Goal: Navigation & Orientation: Find specific page/section

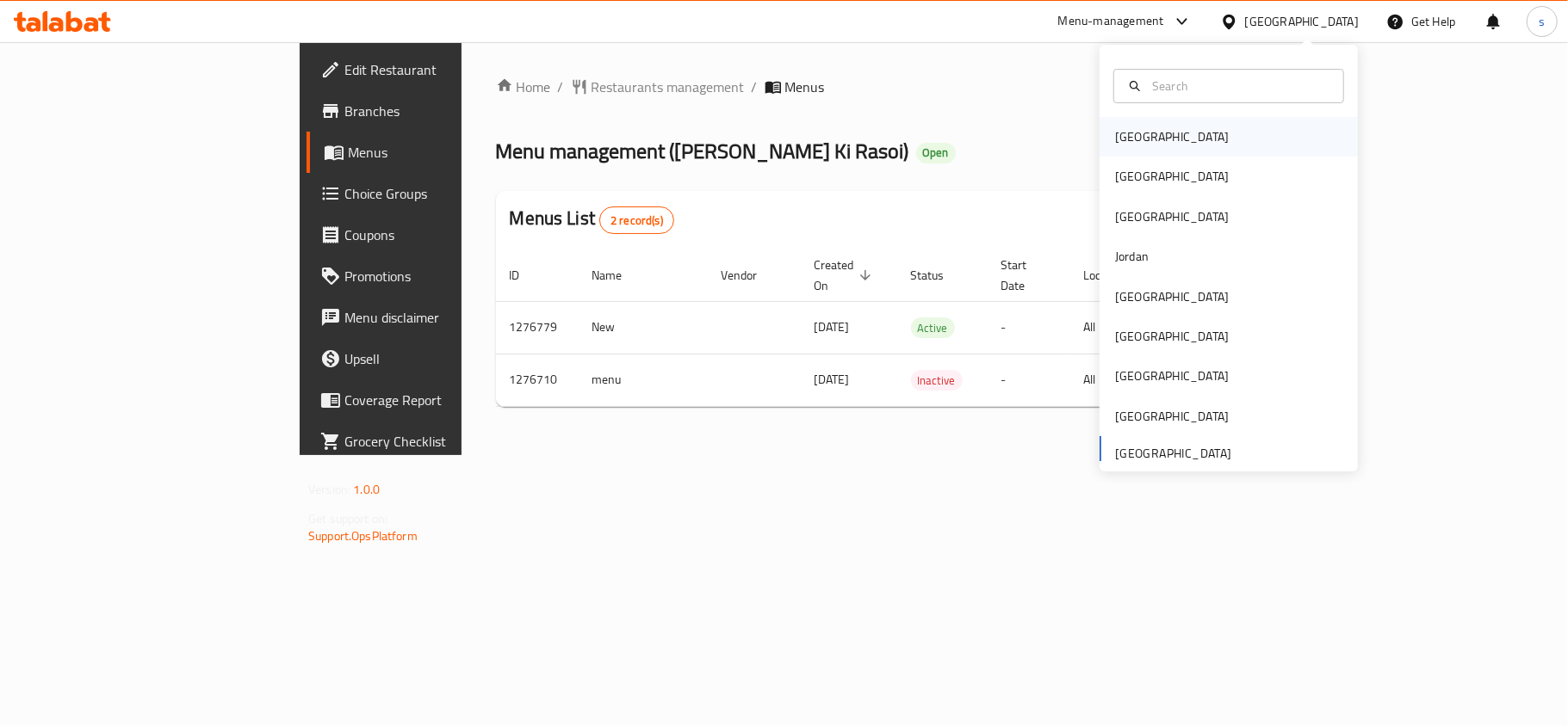
click at [1115, 139] on div "Bahrain" at bounding box center [1171, 137] width 113 height 19
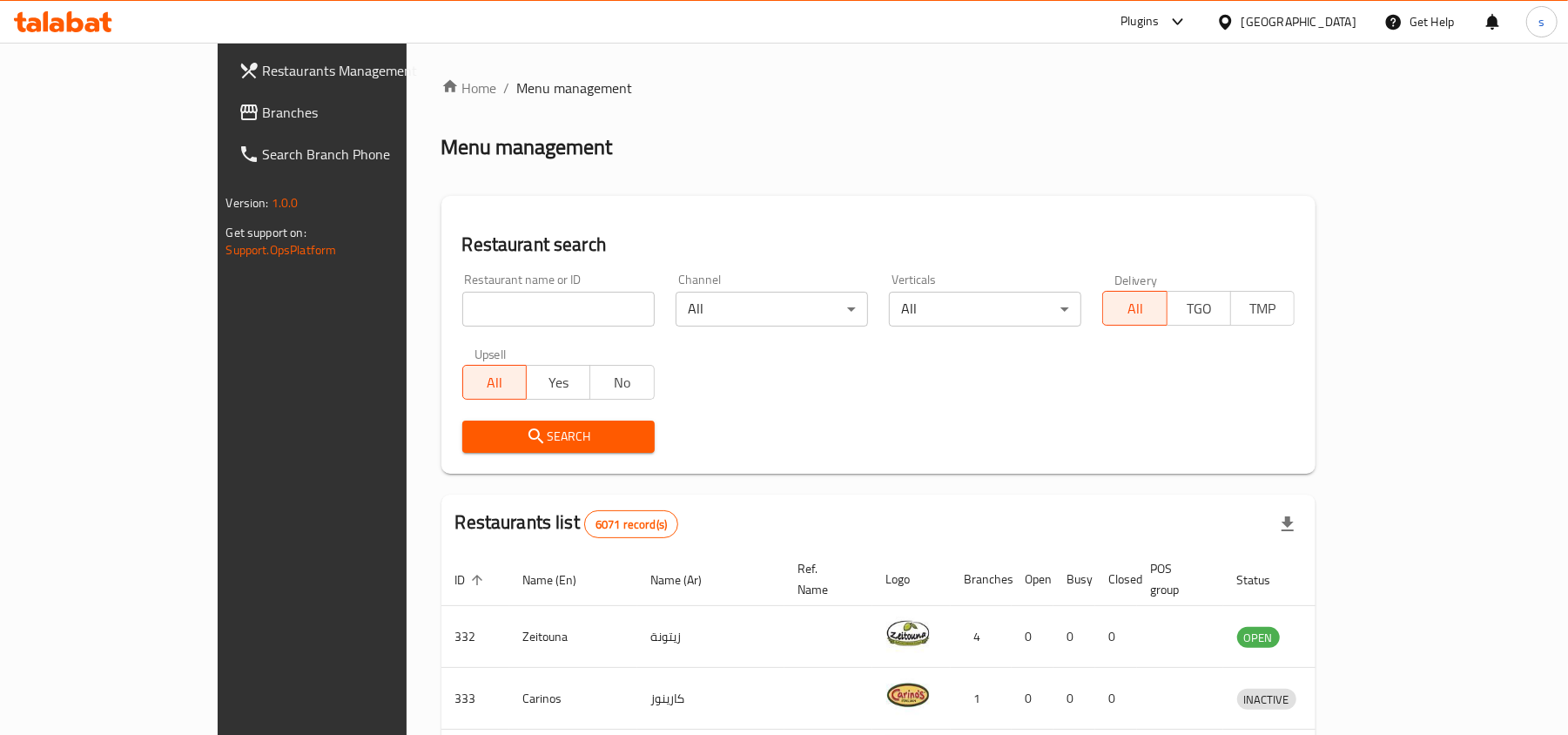
click at [1348, 23] on div "[GEOGRAPHIC_DATA]" at bounding box center [1299, 22] width 115 height 19
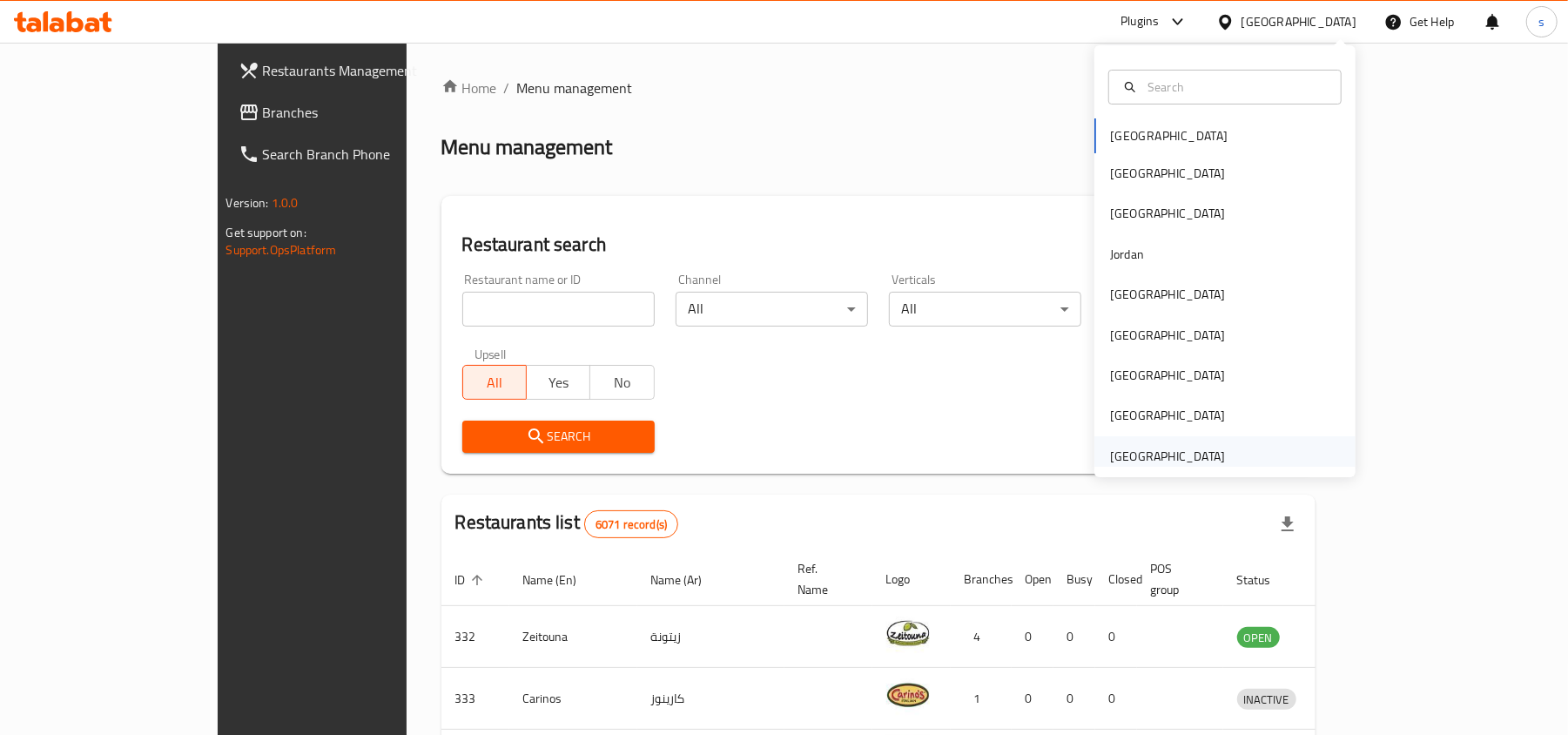
click at [1189, 455] on div "[GEOGRAPHIC_DATA]" at bounding box center [1167, 457] width 115 height 19
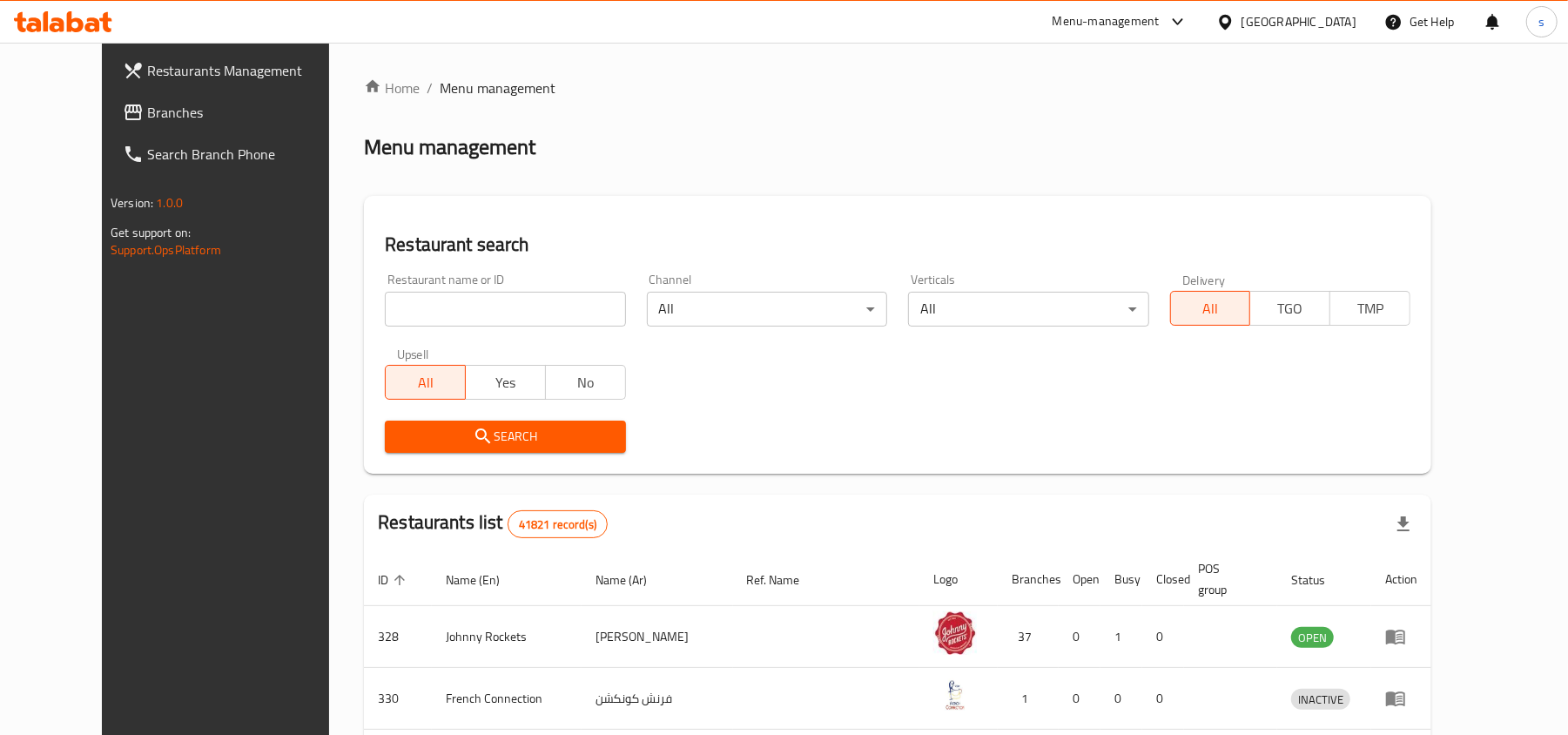
click at [147, 109] on span "Branches" at bounding box center [248, 113] width 203 height 21
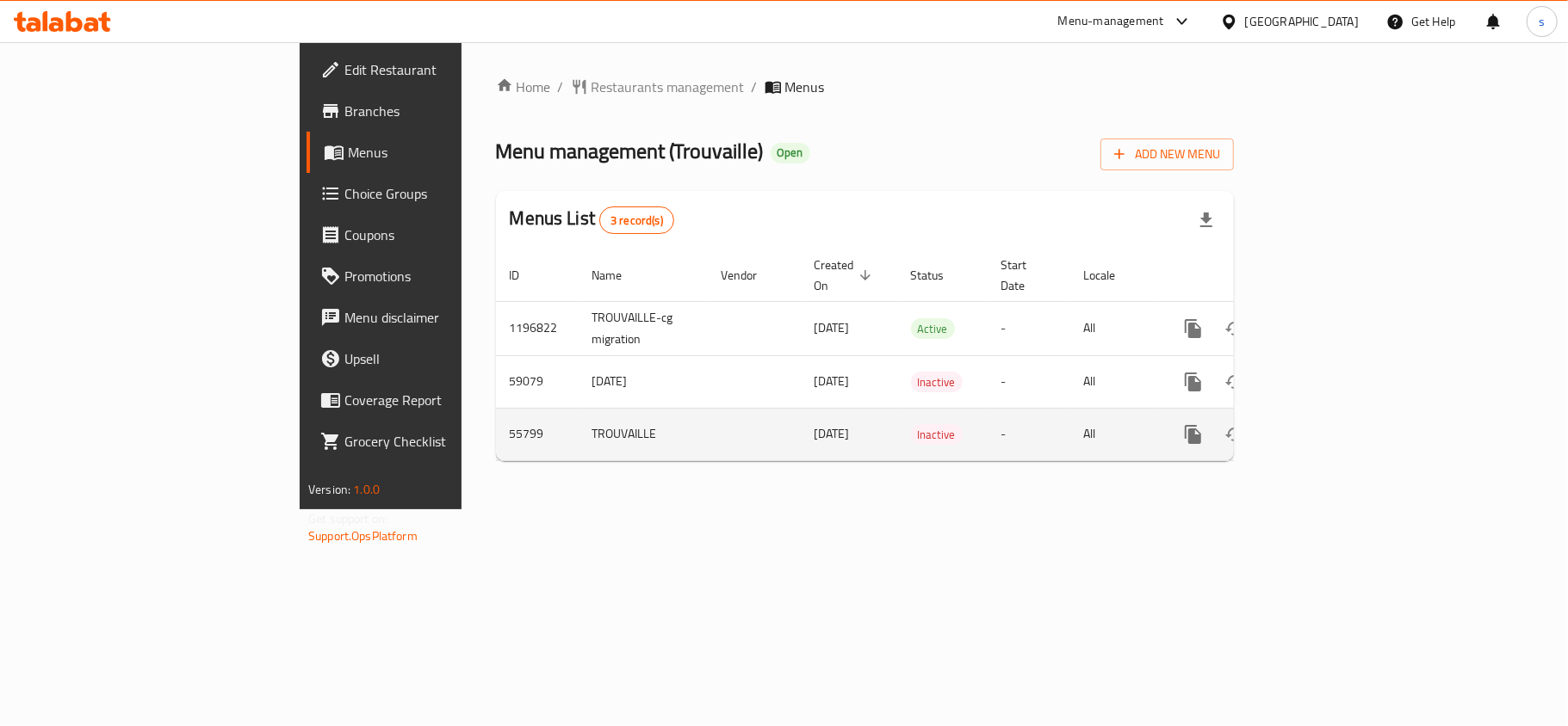
click at [579, 428] on td "TROUVAILLE" at bounding box center [643, 434] width 129 height 52
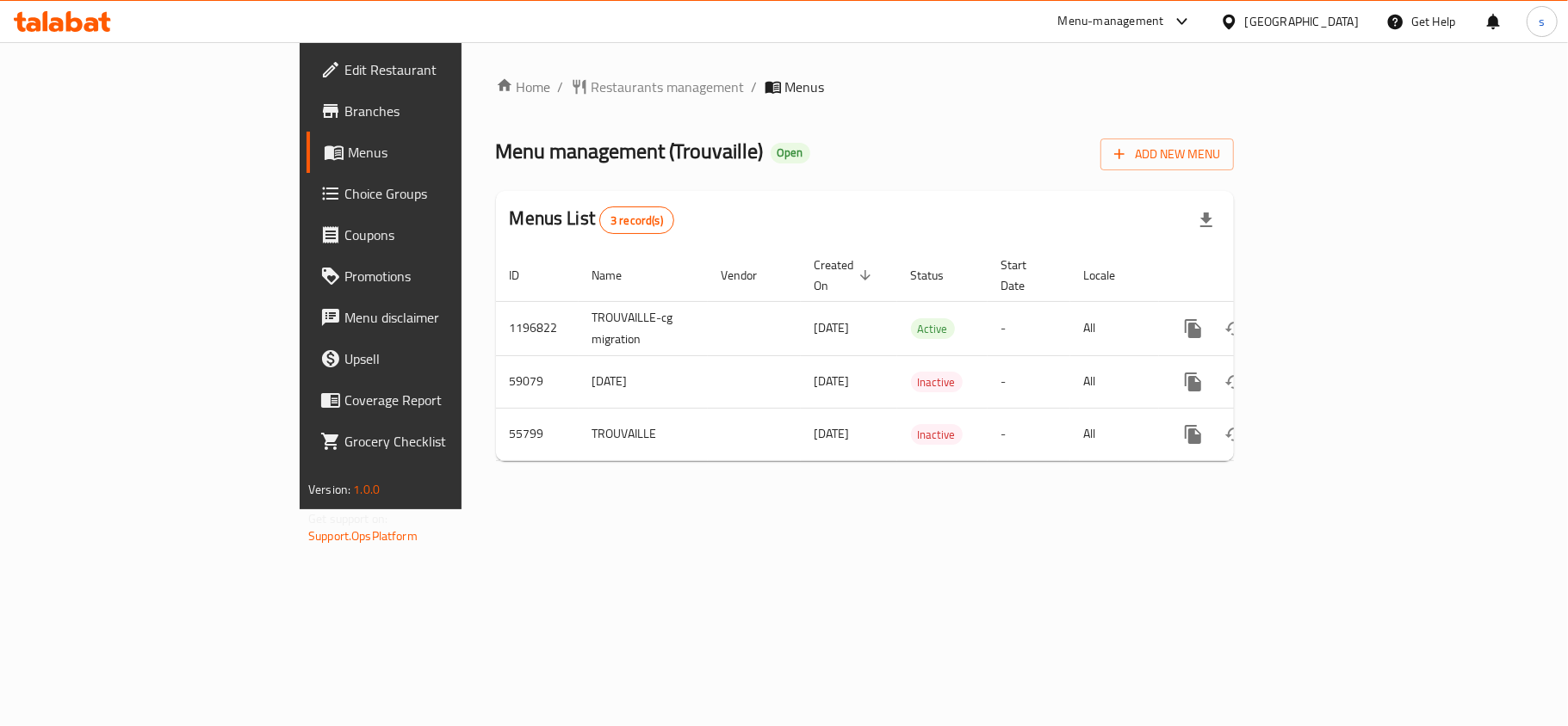
click at [1305, 7] on div "[GEOGRAPHIC_DATA]" at bounding box center [1290, 22] width 167 height 41
click at [1285, 14] on div "[GEOGRAPHIC_DATA]" at bounding box center [1301, 22] width 113 height 19
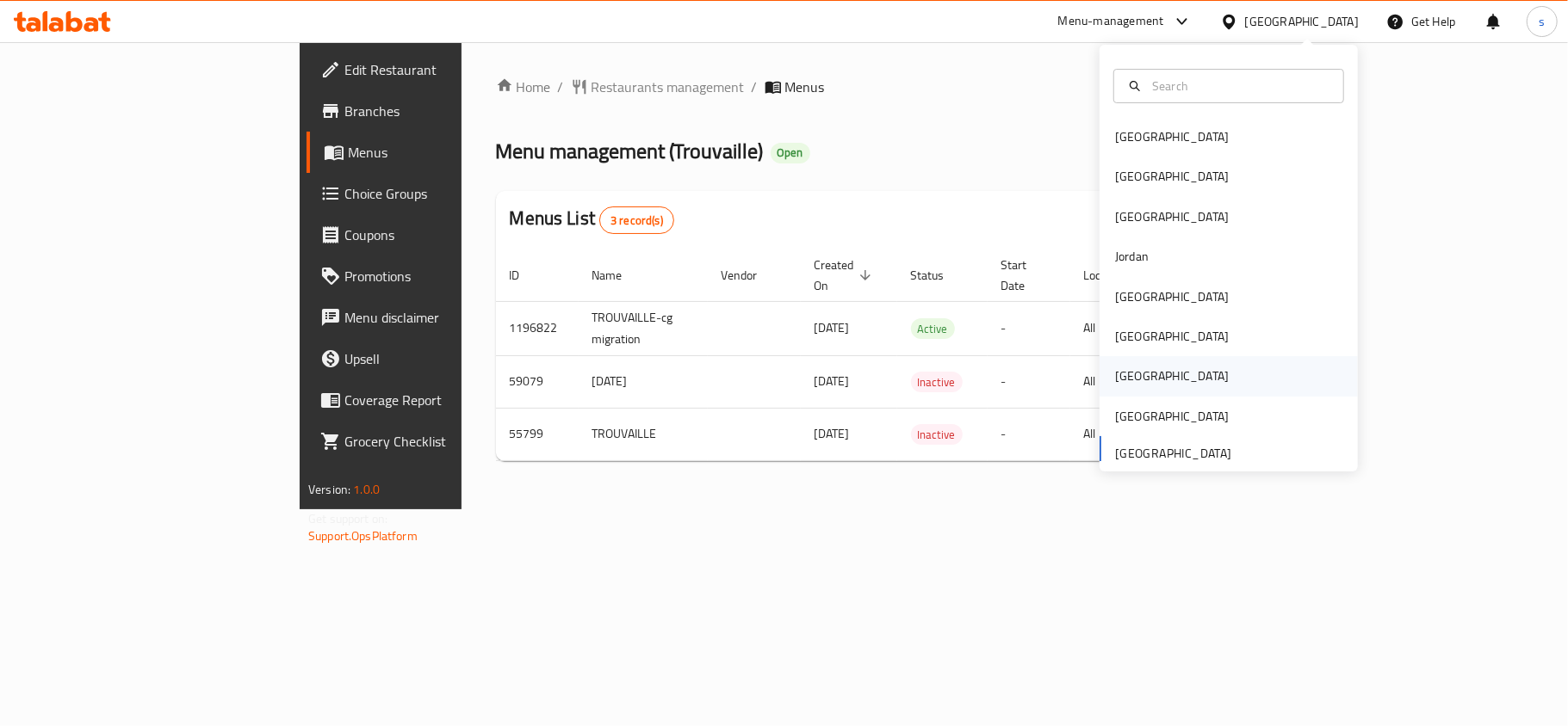
click at [1118, 362] on div "[GEOGRAPHIC_DATA]" at bounding box center [1171, 376] width 141 height 39
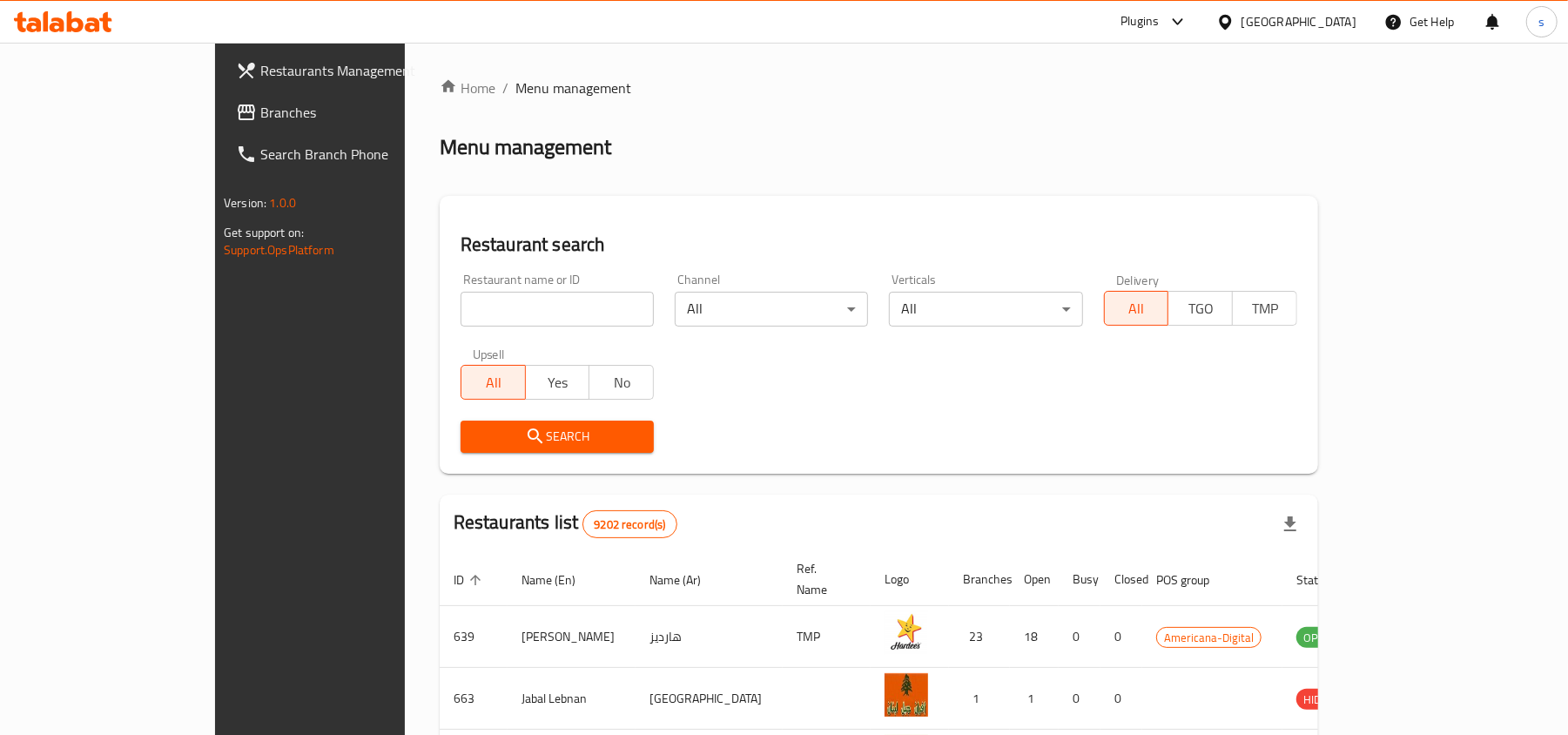
drag, startPoint x: 84, startPoint y: 110, endPoint x: 31, endPoint y: 143, distance: 62.4
click at [260, 110] on span "Branches" at bounding box center [362, 113] width 203 height 21
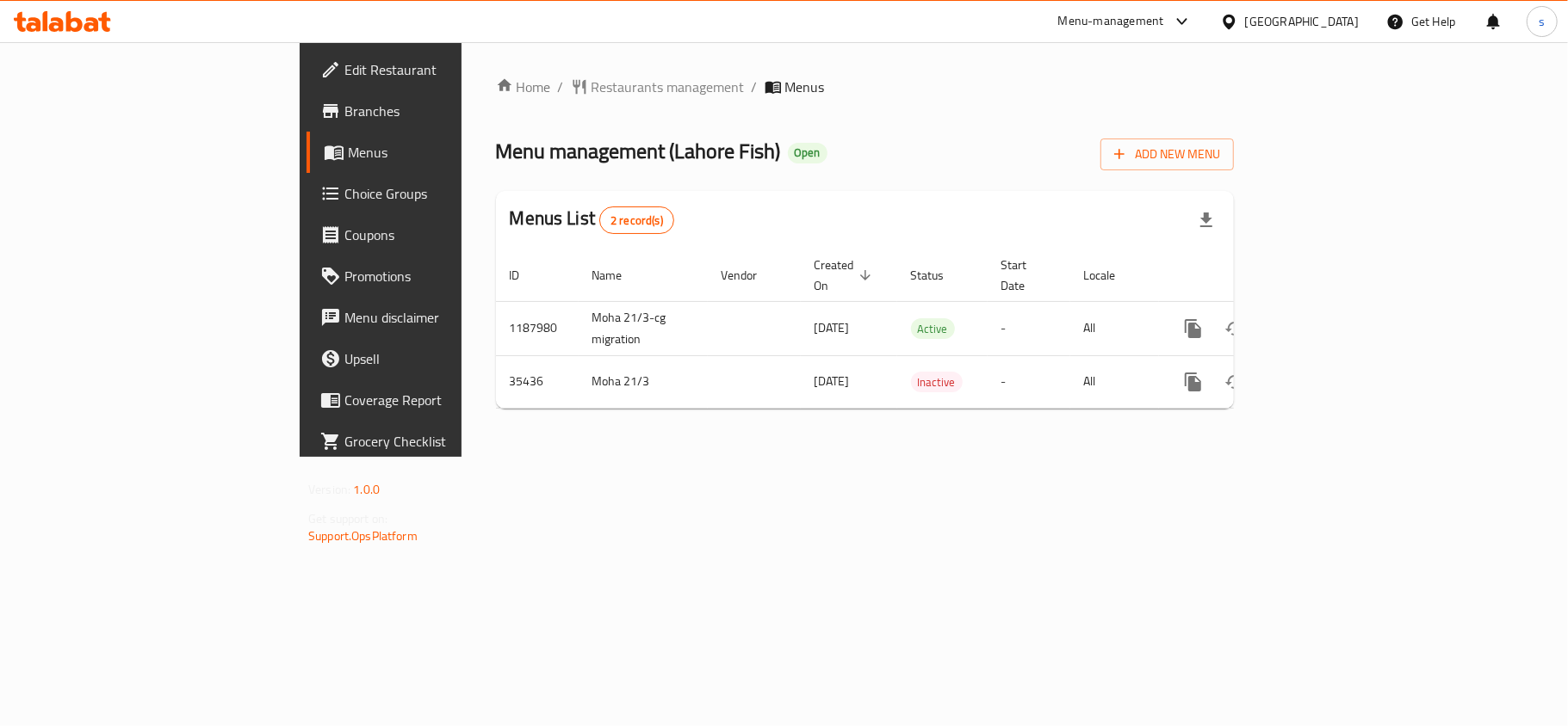
click at [1336, 25] on div "[GEOGRAPHIC_DATA]" at bounding box center [1301, 22] width 113 height 19
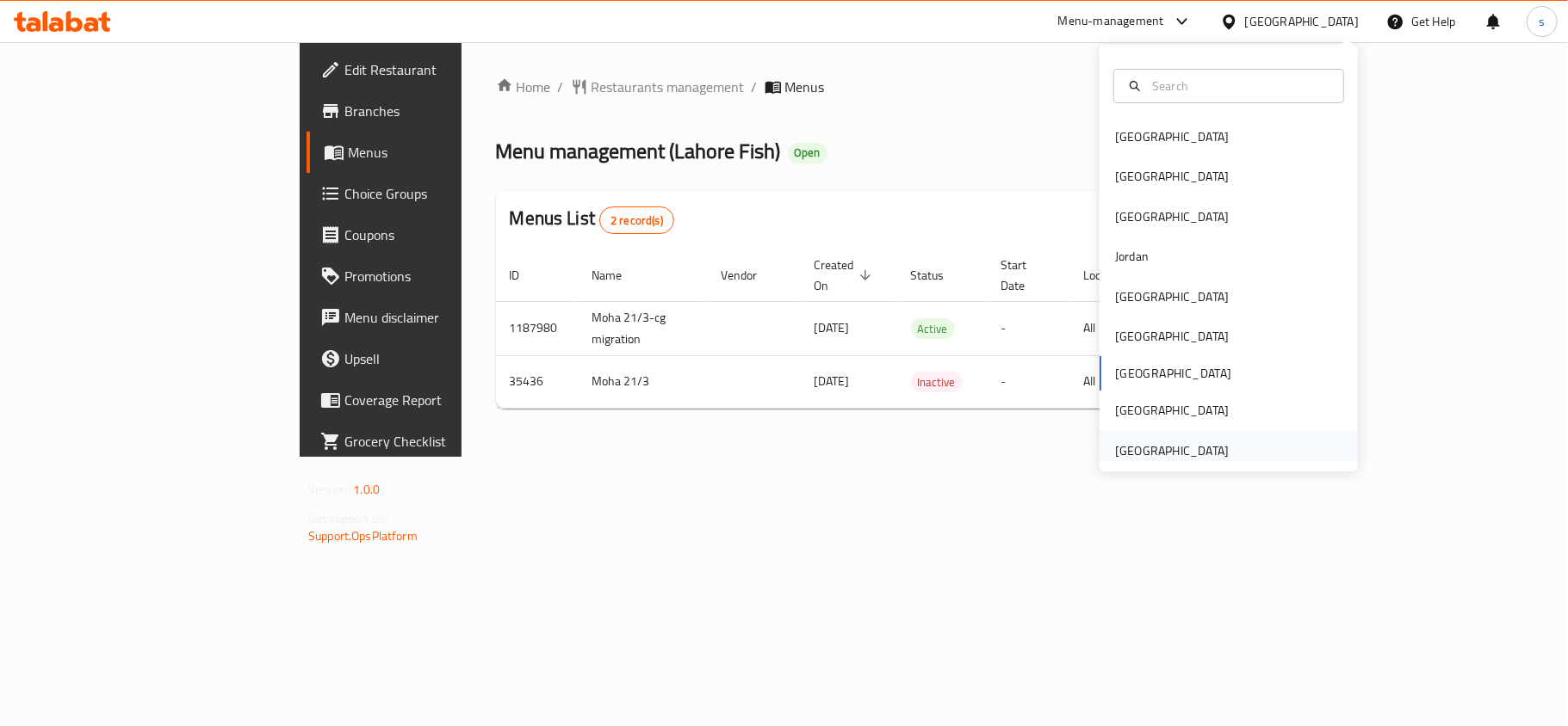
click at [1159, 458] on div "[GEOGRAPHIC_DATA]" at bounding box center [1171, 451] width 113 height 19
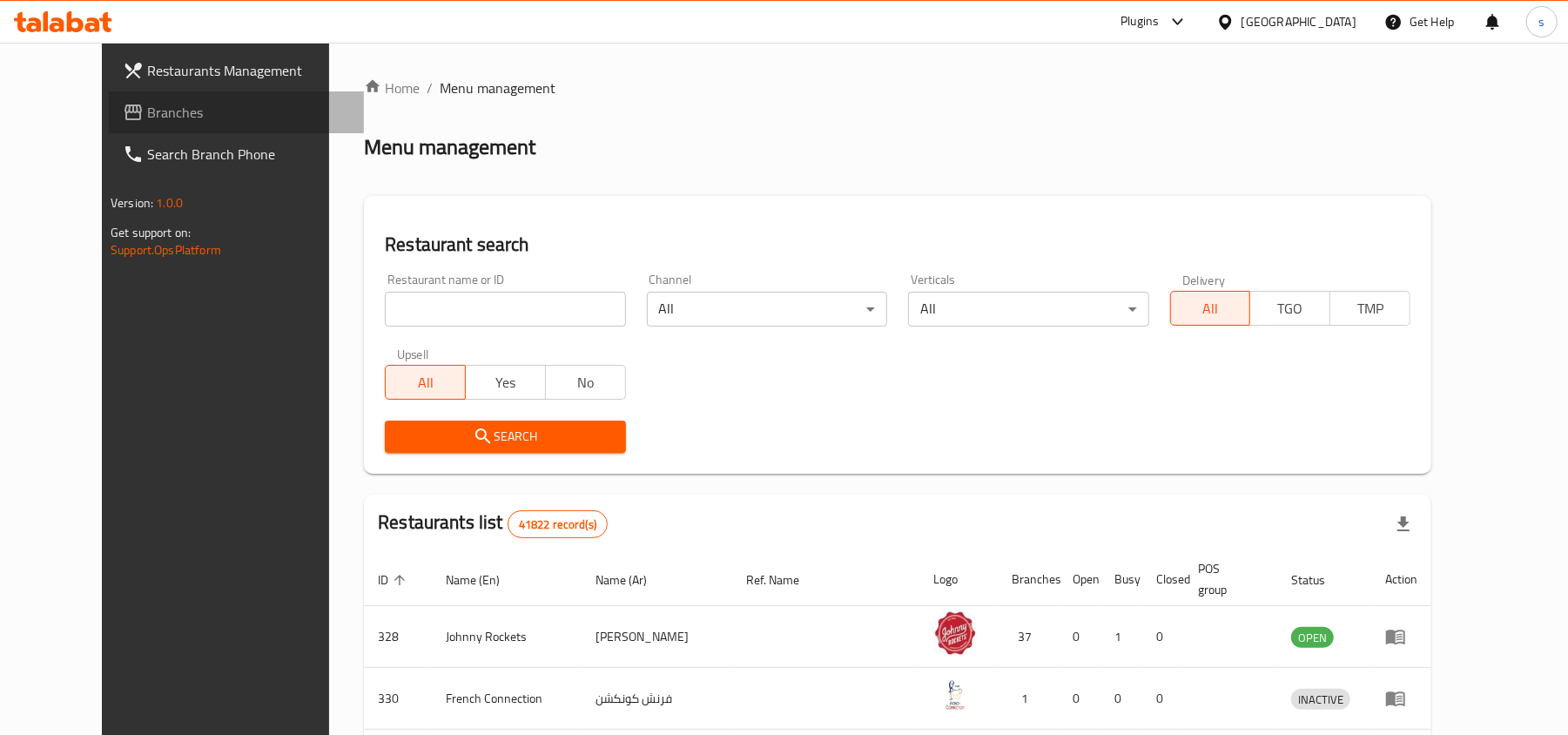
click at [147, 109] on span "Branches" at bounding box center [248, 113] width 203 height 21
